Goal: Transaction & Acquisition: Download file/media

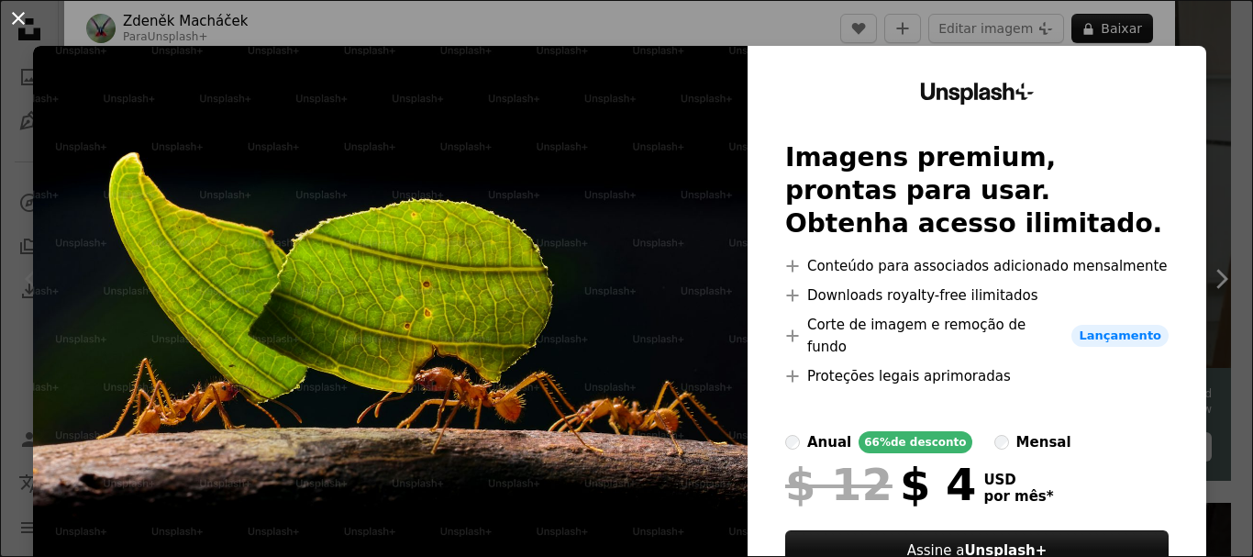
click at [14, 23] on button "An X shape" at bounding box center [18, 18] width 22 height 22
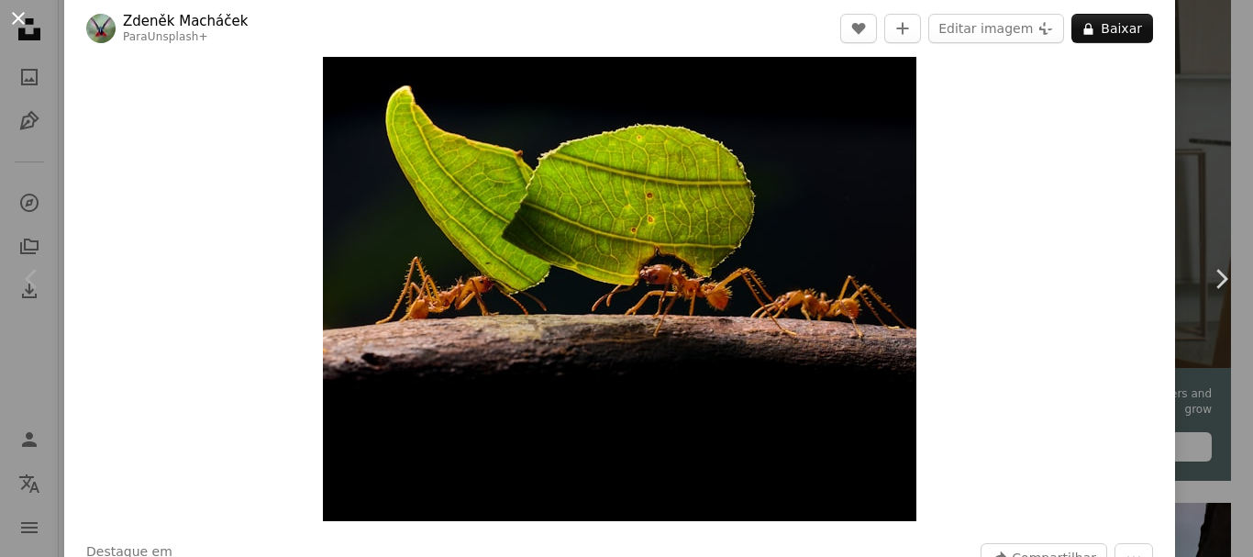
click at [12, 21] on button "An X shape" at bounding box center [18, 18] width 22 height 22
